Goal: Check status: Check status

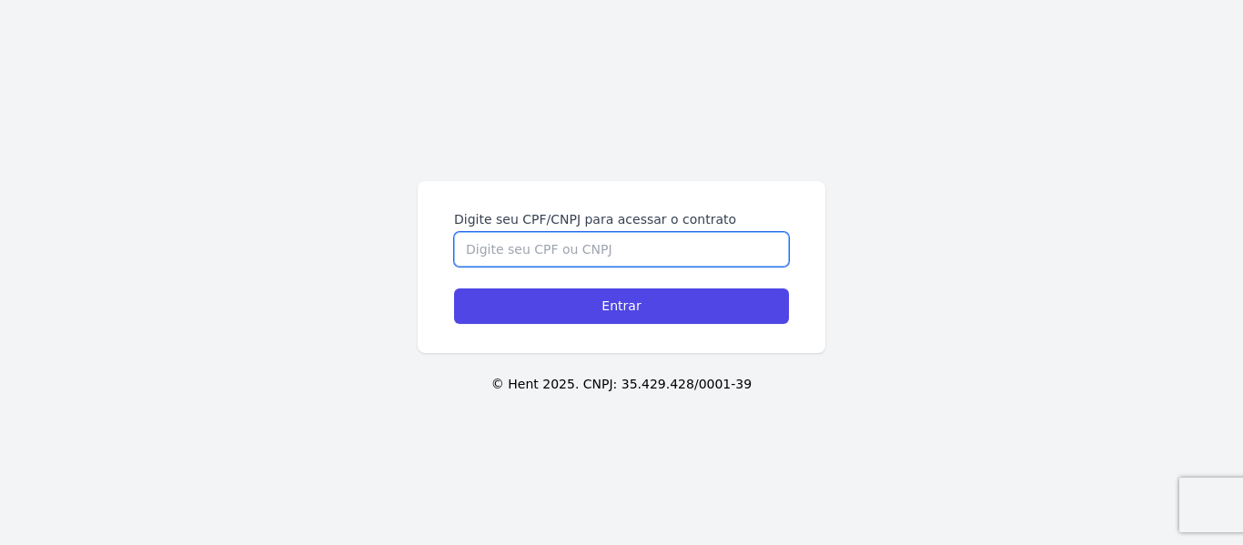
click at [562, 260] on input "Digite seu CPF/CNPJ para acessar o contrato" at bounding box center [621, 249] width 335 height 35
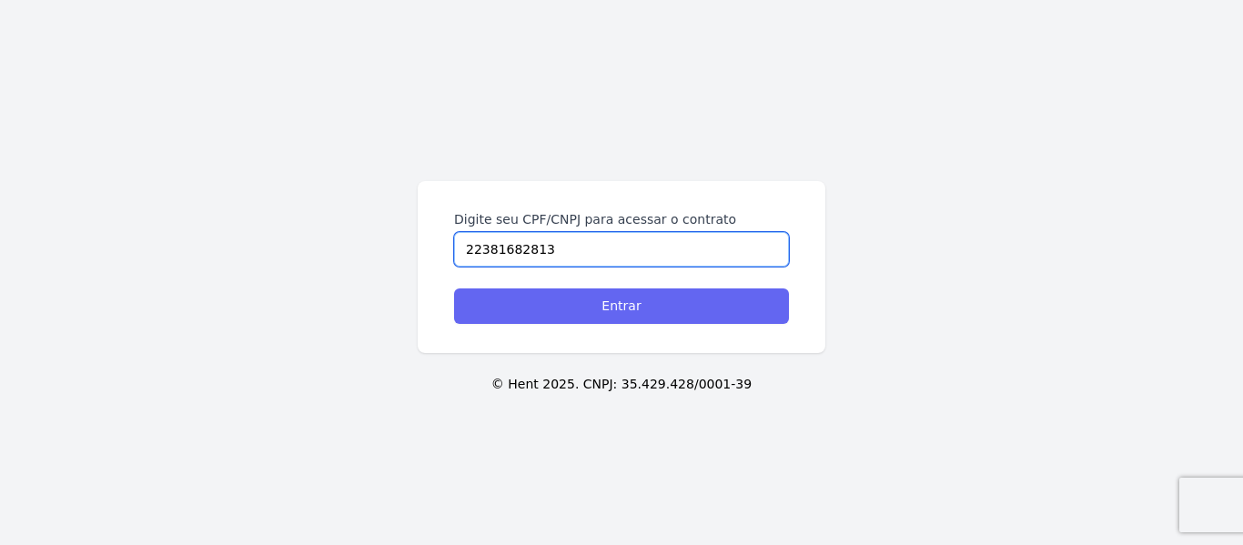
type input "22381682813"
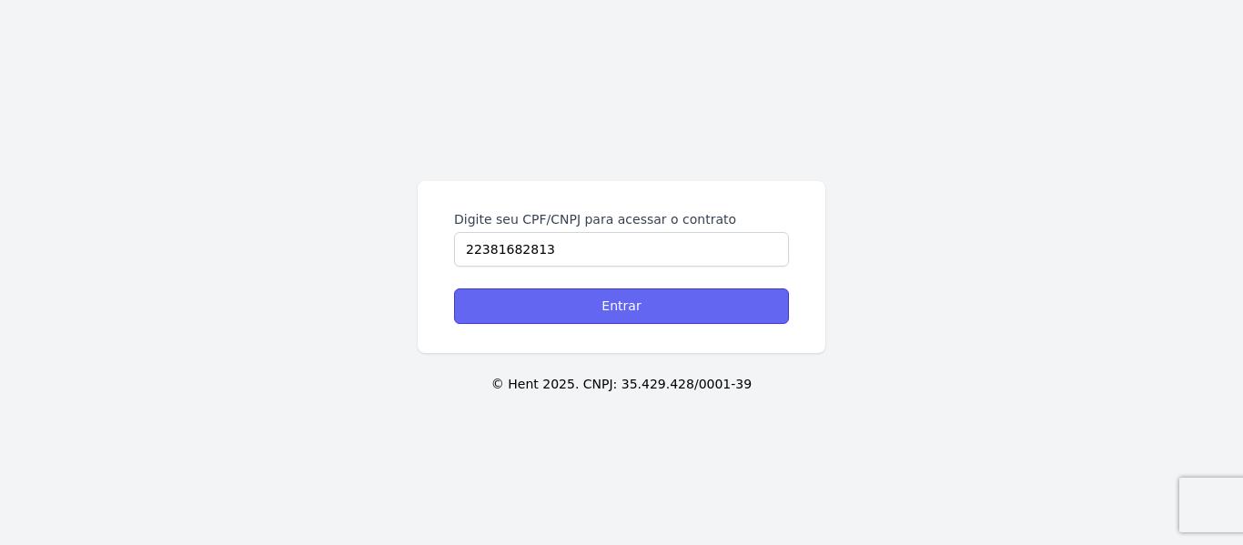
click at [617, 310] on input "Entrar" at bounding box center [621, 305] width 335 height 35
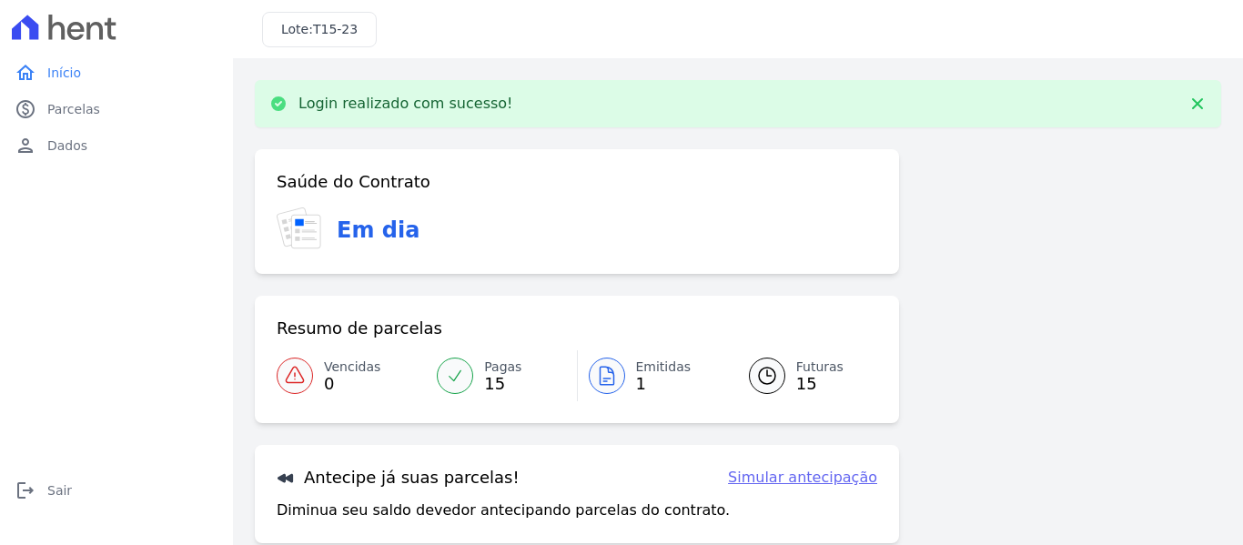
click at [636, 379] on span "1" at bounding box center [664, 384] width 56 height 15
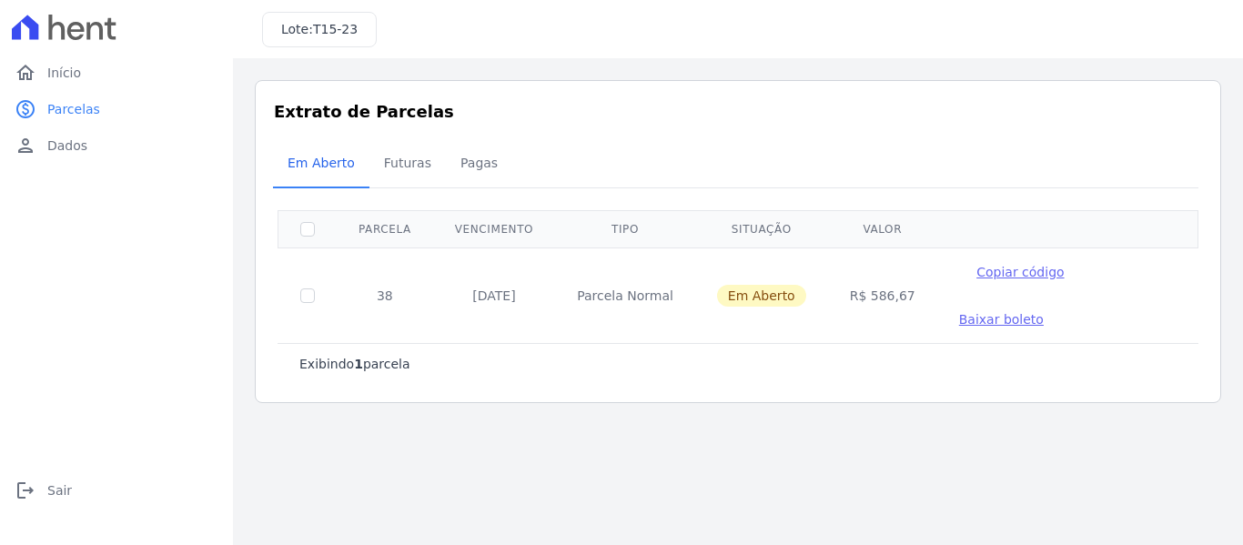
click at [1004, 270] on span "Copiar código" at bounding box center [1019, 272] width 87 height 15
click at [49, 71] on span "Início" at bounding box center [64, 73] width 34 height 18
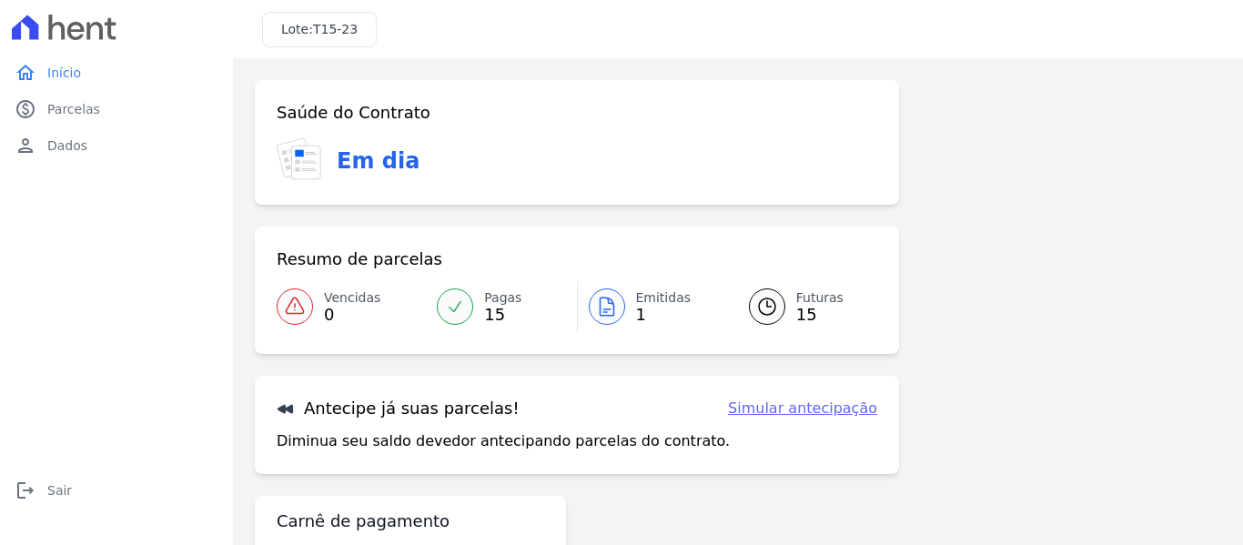
click at [776, 307] on div at bounding box center [767, 306] width 36 height 36
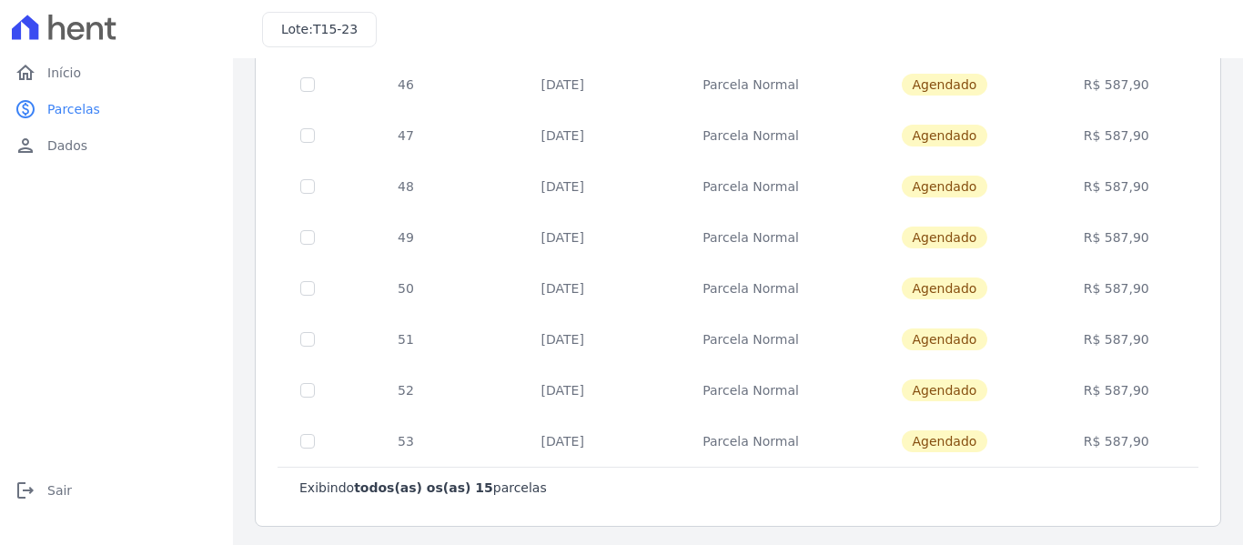
scroll to position [550, 0]
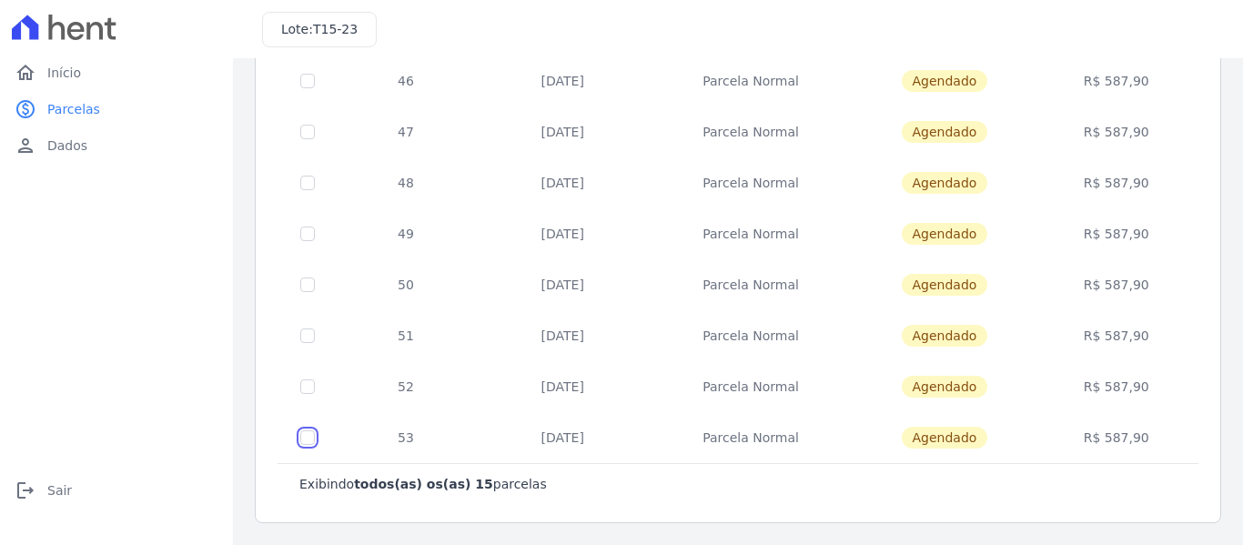
click at [308, 441] on input "checkbox" at bounding box center [307, 437] width 15 height 15
checkbox input "true"
click at [313, 438] on input "checkbox" at bounding box center [307, 437] width 15 height 15
checkbox input "false"
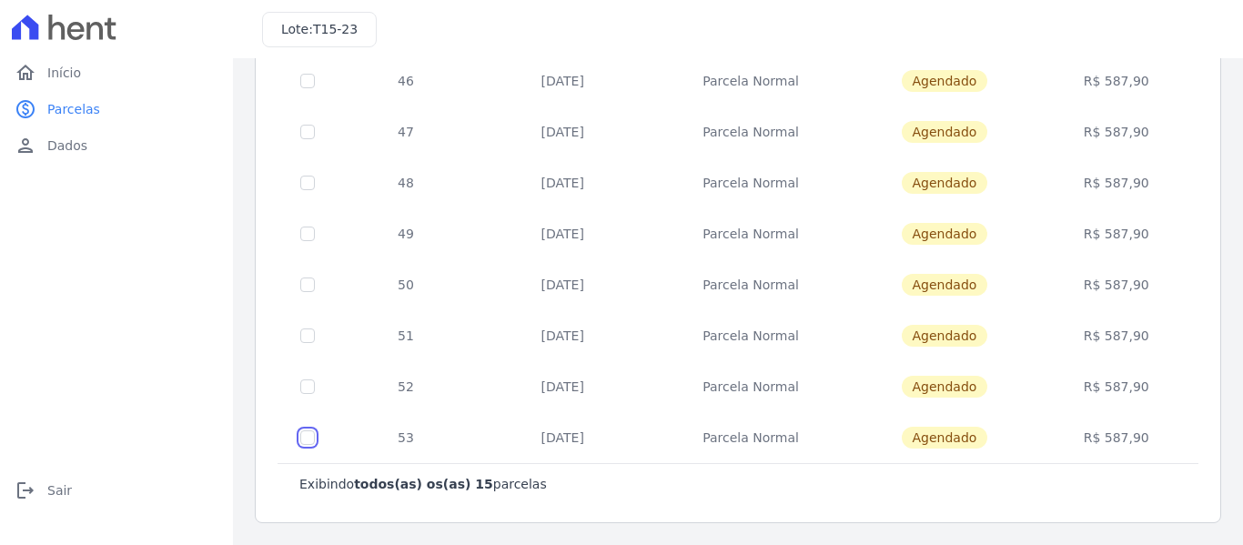
checkbox input "false"
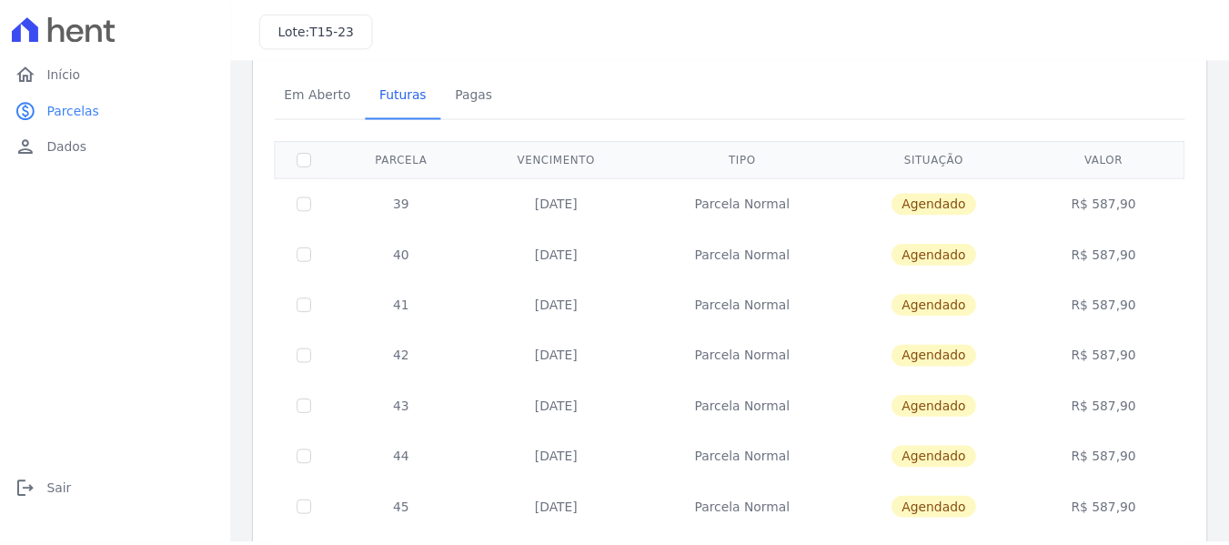
scroll to position [0, 0]
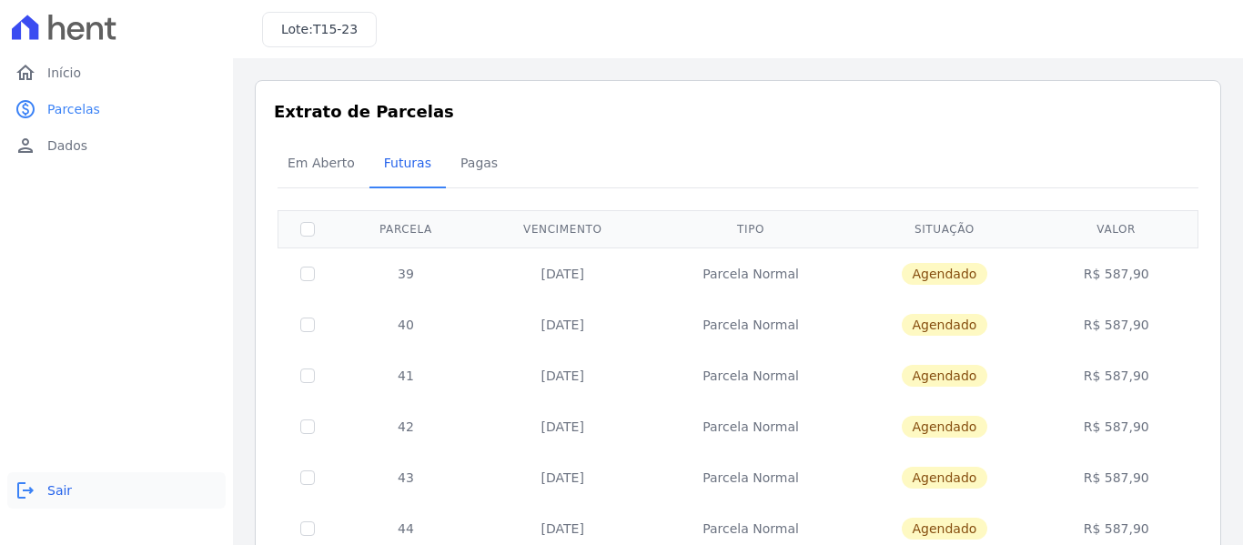
click at [40, 492] on link "logout Sair" at bounding box center [116, 490] width 218 height 36
